Goal: Task Accomplishment & Management: Manage account settings

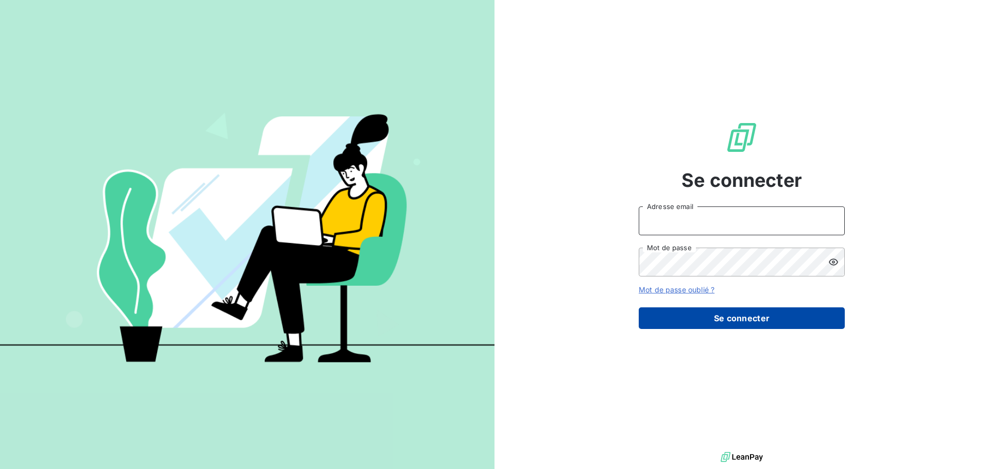
type input "[PERSON_NAME][EMAIL_ADDRESS][DOMAIN_NAME]"
click at [751, 322] on button "Se connecter" at bounding box center [742, 319] width 206 height 22
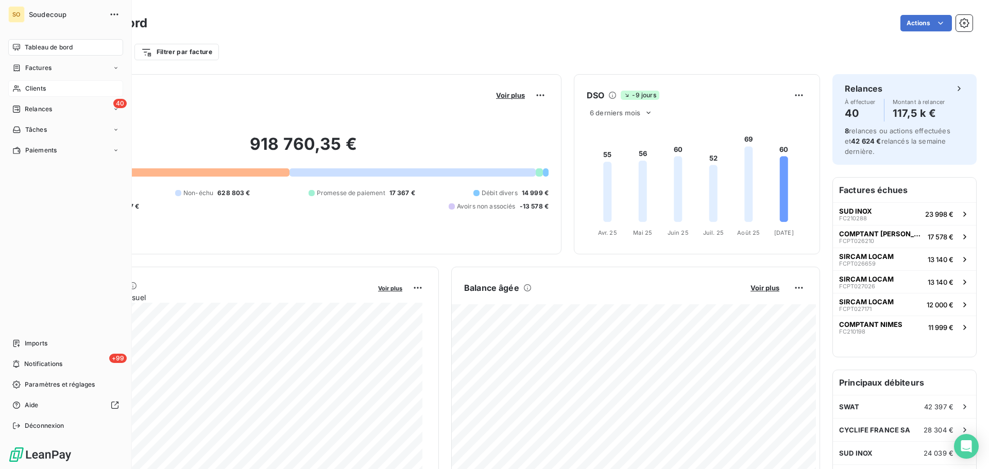
click at [42, 90] on span "Clients" at bounding box center [35, 88] width 21 height 9
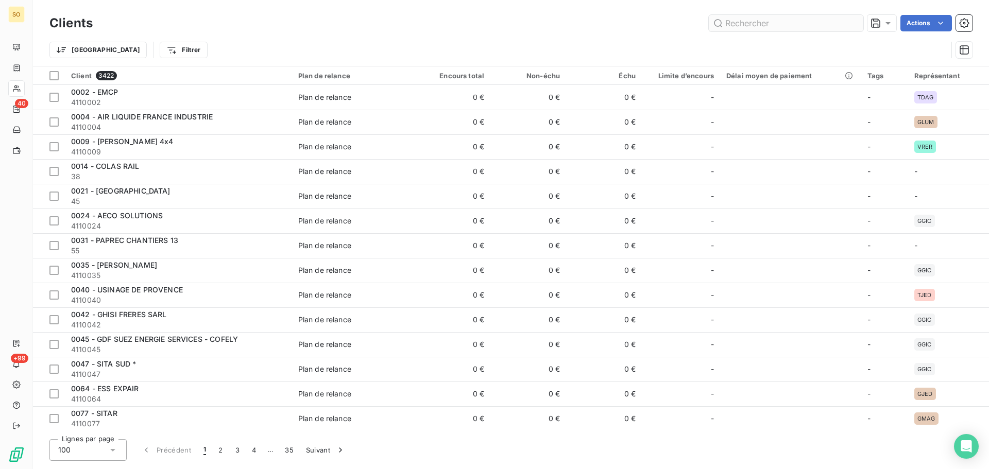
click at [770, 21] on input "text" at bounding box center [786, 23] width 155 height 16
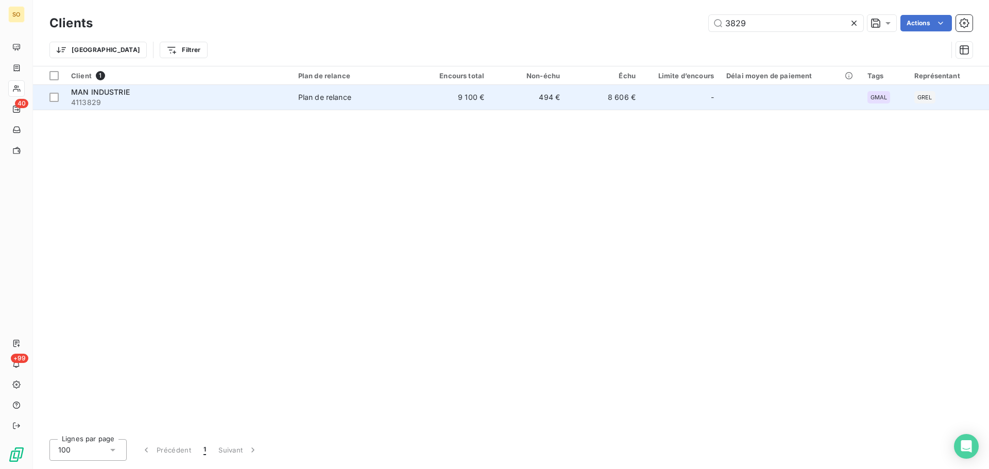
type input "3829"
click at [315, 99] on div "Plan de relance" at bounding box center [324, 97] width 53 height 10
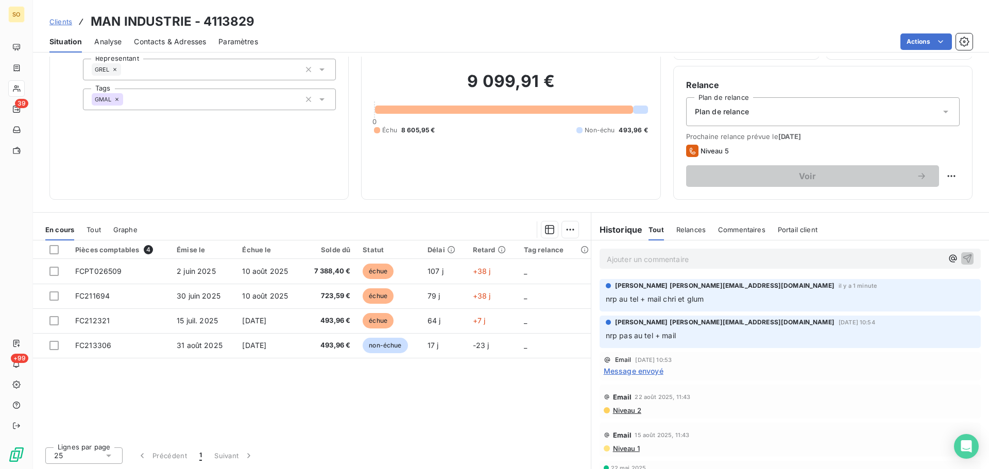
scroll to position [70, 0]
click at [612, 262] on p "Ajouter un commentaire ﻿" at bounding box center [775, 258] width 336 height 13
click at [780, 256] on span "eu Nardella au tel. comptable en maladie. il s'en occuppe" at bounding box center [706, 257] width 198 height 9
click at [813, 295] on p "nrp au tel + mail chri et glum" at bounding box center [790, 298] width 369 height 12
drag, startPoint x: 772, startPoint y: 398, endPoint x: 679, endPoint y: 463, distance: 112.5
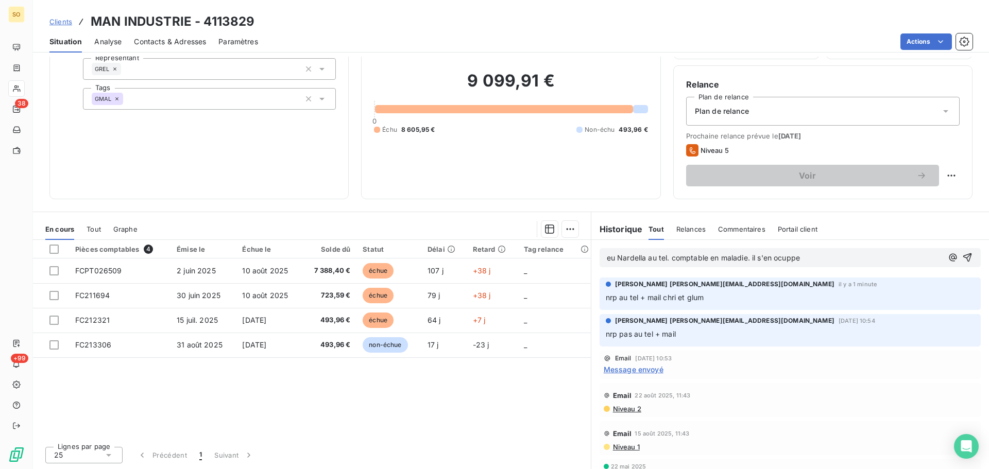
click at [772, 400] on div "Email [DATE] 11:43" at bounding box center [790, 395] width 373 height 16
click at [778, 352] on div "Email [DATE] 10:53 Message envoyé" at bounding box center [790, 365] width 381 height 28
click at [812, 256] on p "eu Nardella au tel. comptable en maladie. il s'en ocuppe" at bounding box center [775, 258] width 336 height 12
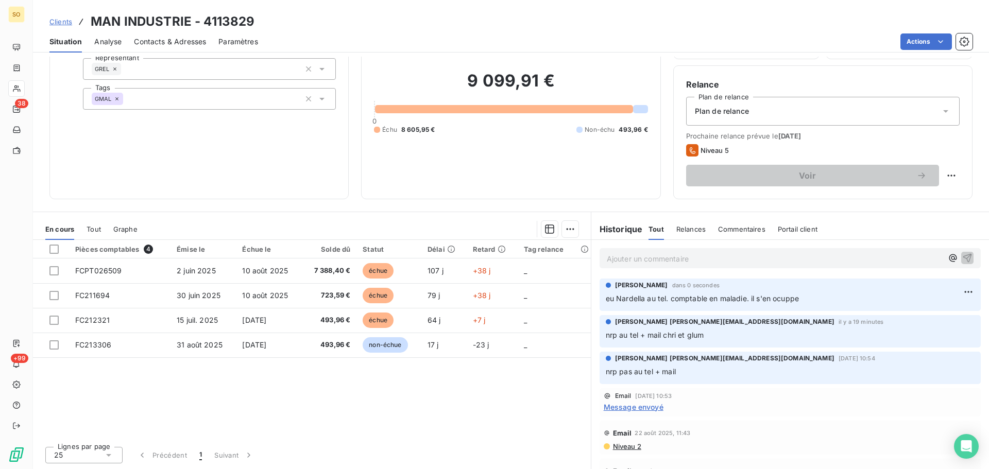
click at [952, 289] on html "SO 38 +99 Clients MAN INDUSTRIE - 4113829 Situation Analyse Contacts & Adresses…" at bounding box center [494, 234] width 989 height 469
click at [928, 315] on div "Editer" at bounding box center [928, 314] width 58 height 16
click at [780, 298] on span "eu Nardella au tel. comptable en maladie. il s'en ocuppe" at bounding box center [702, 298] width 193 height 9
click at [725, 298] on span "eu Nardella au tel. comptable en maladie. il s'en occupe" at bounding box center [702, 298] width 193 height 9
click at [946, 292] on html "SO 38 +99 Clients MAN INDUSTRIE - 4113829 Situation Analyse Contacts & Adresses…" at bounding box center [494, 234] width 989 height 469
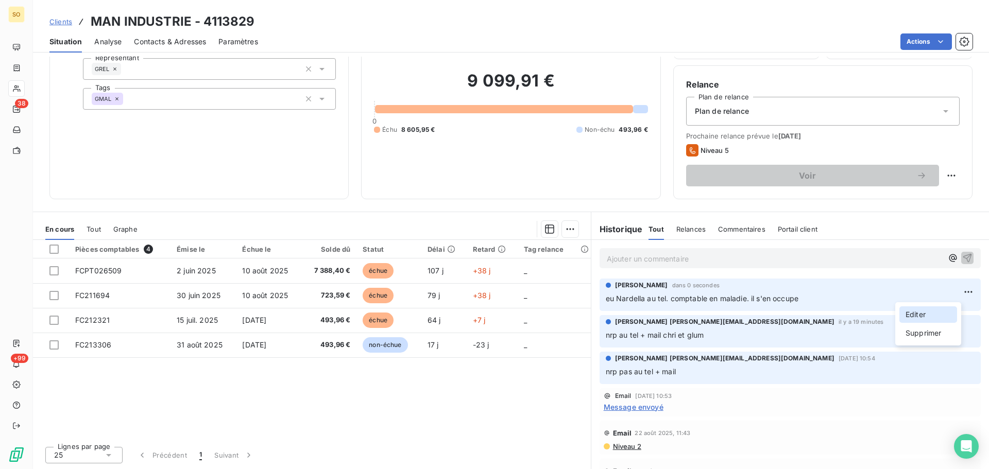
click at [917, 314] on div "Editer" at bounding box center [928, 314] width 58 height 16
